Goal: Information Seeking & Learning: Learn about a topic

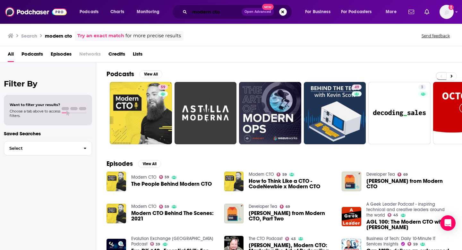
click at [199, 12] on input "modern cto" at bounding box center [216, 12] width 52 height 10
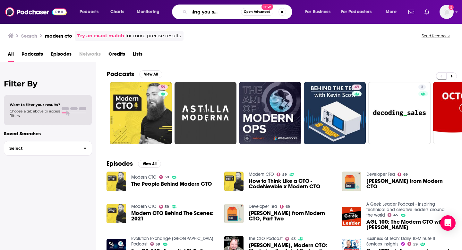
scroll to position [0, 22]
type input "something you should know"
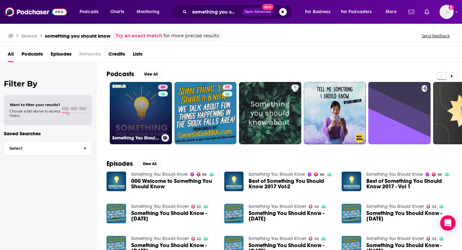
click at [149, 109] on link "86 Something You Should Know" at bounding box center [141, 113] width 62 height 62
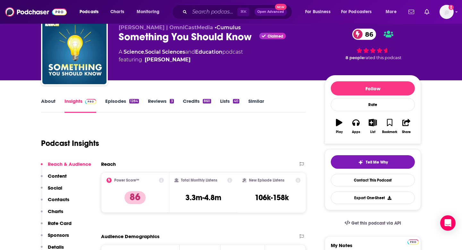
scroll to position [28, 0]
